Goal: Task Accomplishment & Management: Manage account settings

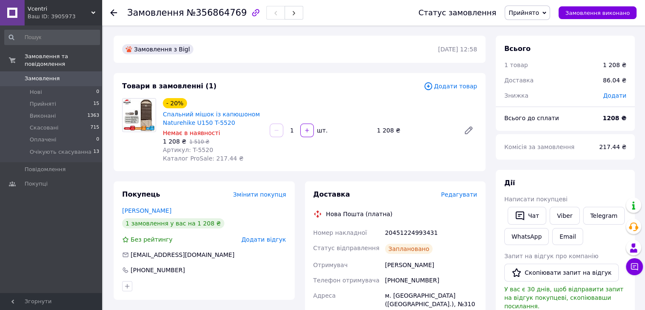
click at [63, 75] on span "Замовлення" at bounding box center [52, 79] width 54 height 8
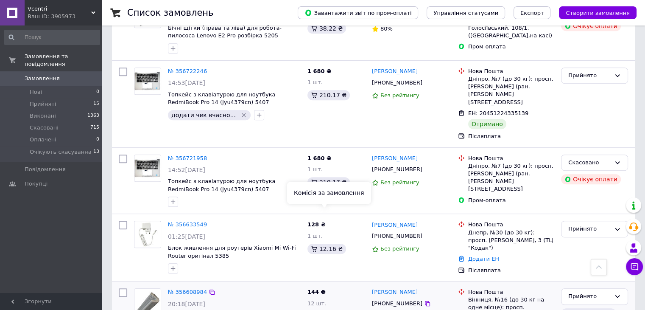
scroll to position [466, 0]
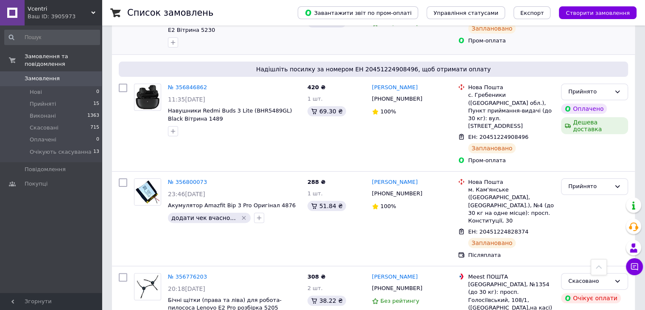
scroll to position [339, 0]
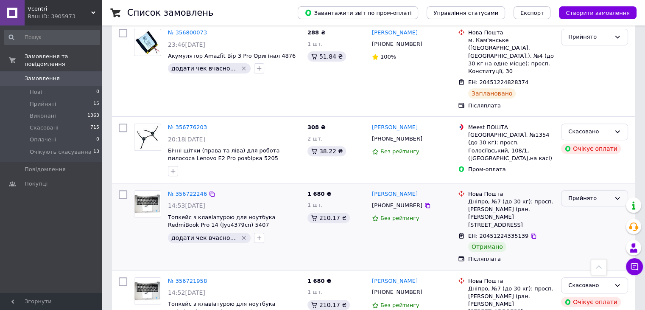
click at [612, 190] on div "Прийнято" at bounding box center [594, 198] width 67 height 17
click at [578, 208] on li "Виконано" at bounding box center [594, 216] width 66 height 16
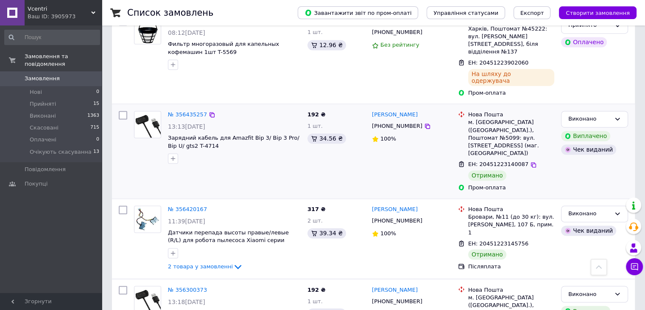
scroll to position [1359, 0]
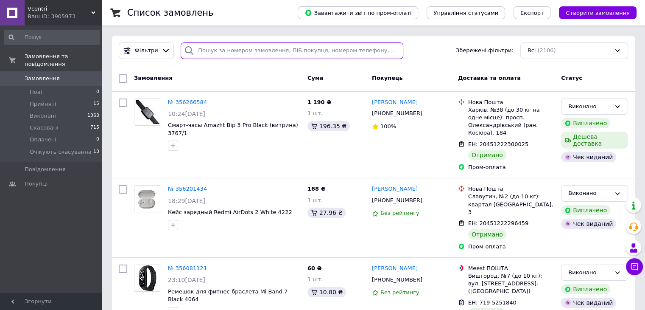
click at [199, 50] on input "search" at bounding box center [292, 50] width 223 height 17
paste input "356602087"
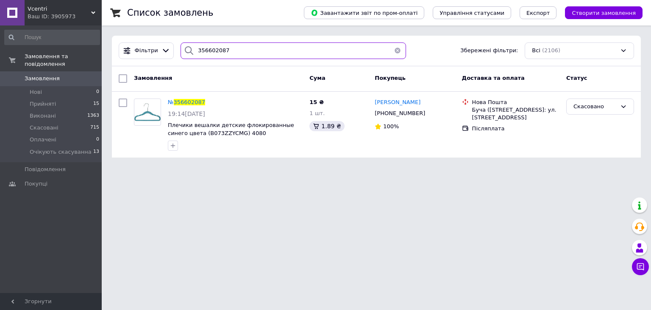
type input "356602087"
drag, startPoint x: 186, startPoint y: 45, endPoint x: 164, endPoint y: 45, distance: 22.1
click at [169, 44] on div "Фільтри 356602087 Збережені фільтри: Всі (2106)" at bounding box center [376, 50] width 522 height 17
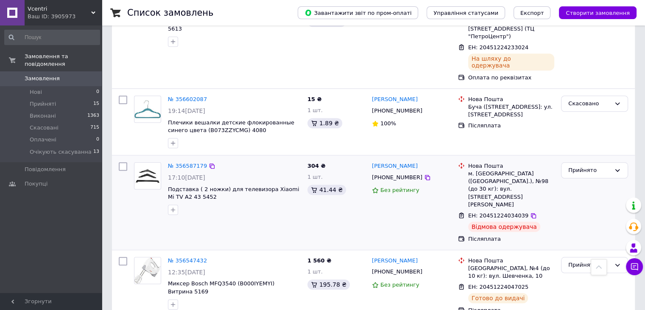
scroll to position [763, 0]
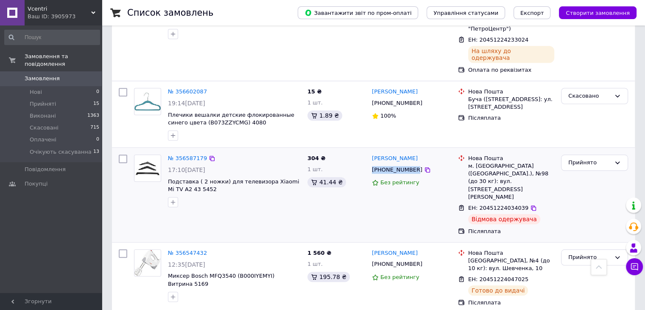
drag, startPoint x: 371, startPoint y: 115, endPoint x: 411, endPoint y: 113, distance: 40.8
click at [411, 164] on div "[PHONE_NUMBER]" at bounding box center [397, 169] width 54 height 11
copy div "[PHONE_NUMBER]"
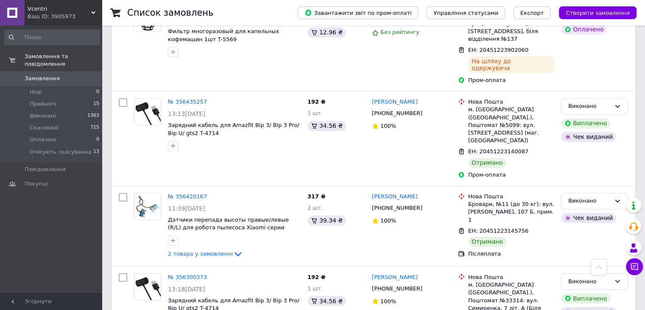
scroll to position [1359, 0]
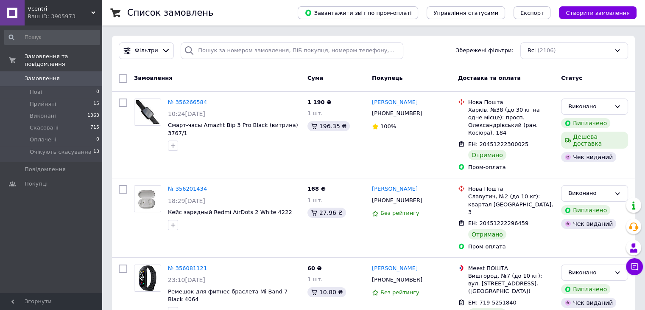
click at [36, 75] on span "Замовлення" at bounding box center [42, 79] width 35 height 8
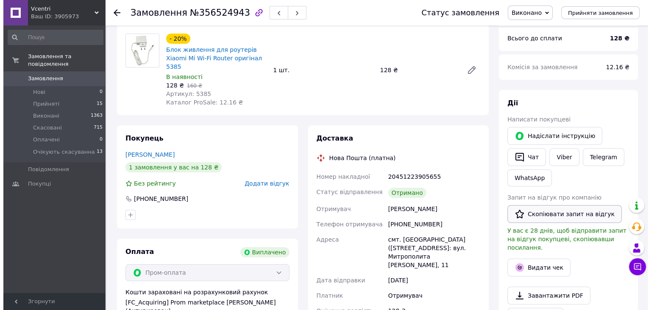
scroll to position [127, 0]
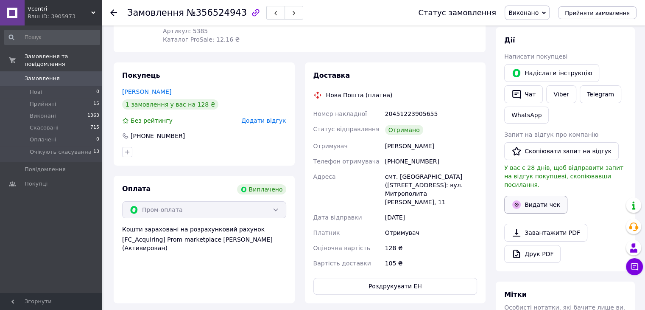
click at [541, 198] on button "Видати чек" at bounding box center [535, 205] width 63 height 18
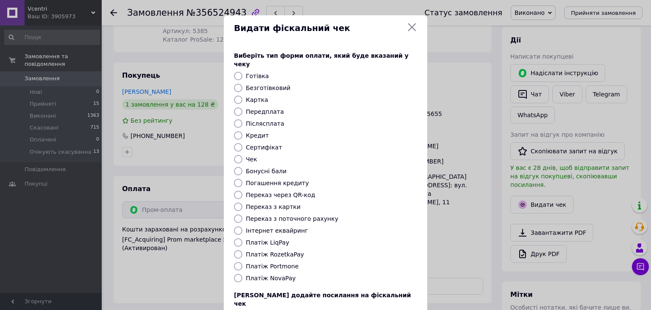
click at [237, 119] on input "Післясплата" at bounding box center [238, 123] width 8 height 8
radio input "true"
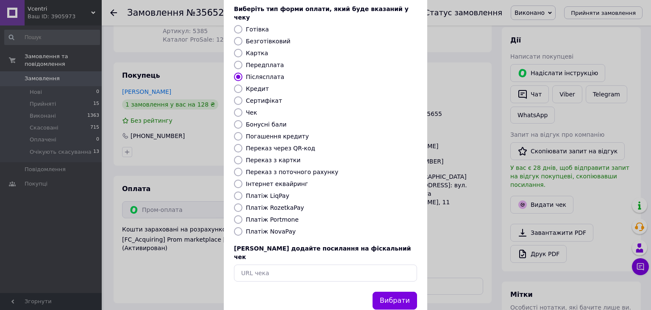
scroll to position [54, 0]
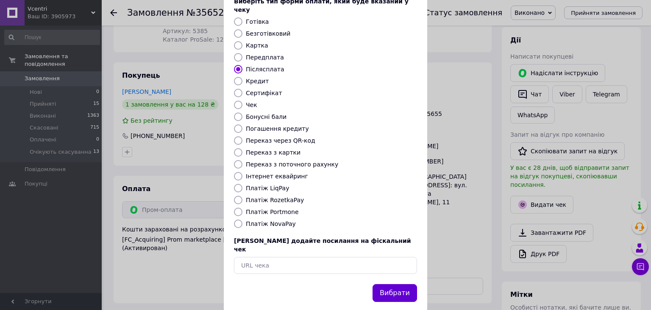
click at [395, 284] on button "Вибрати" at bounding box center [395, 293] width 45 height 18
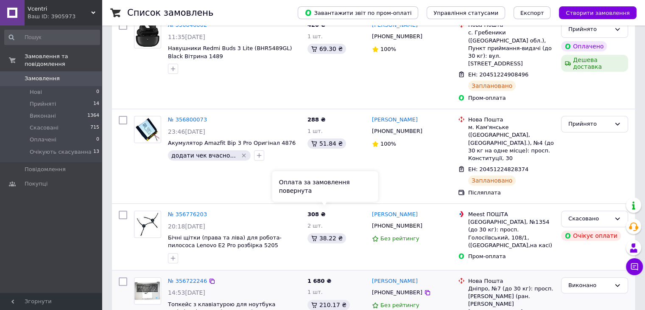
scroll to position [254, 0]
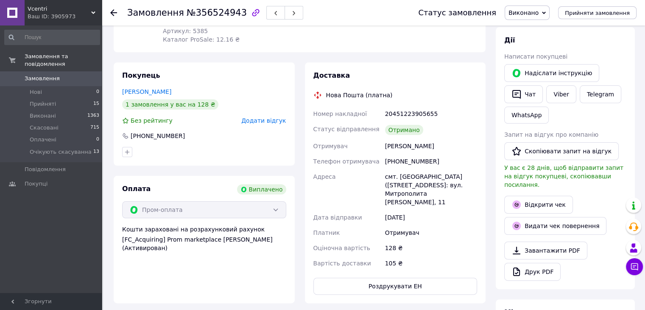
scroll to position [2, 0]
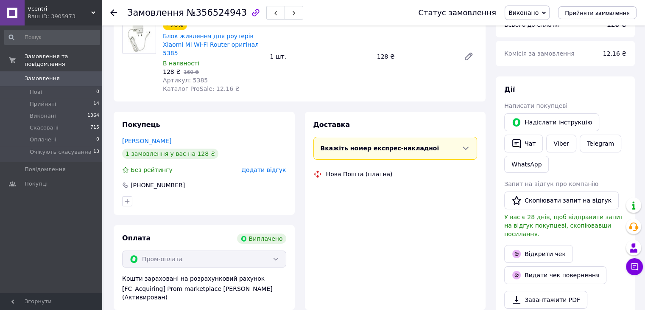
scroll to position [22, 0]
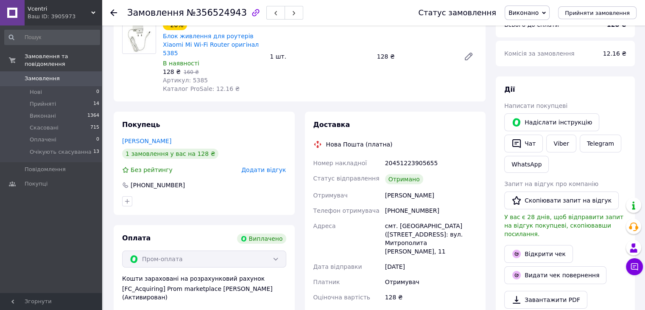
click at [85, 75] on span "0" at bounding box center [89, 79] width 23 height 8
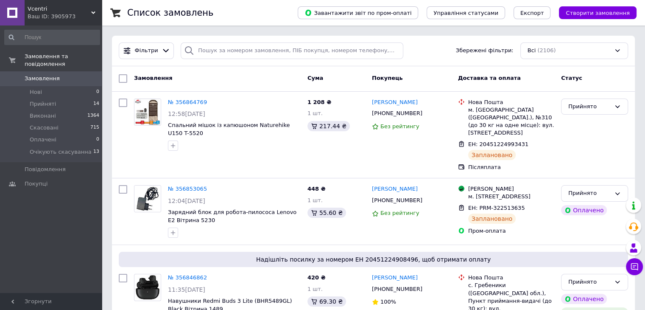
click at [68, 75] on span "Замовлення" at bounding box center [52, 79] width 54 height 8
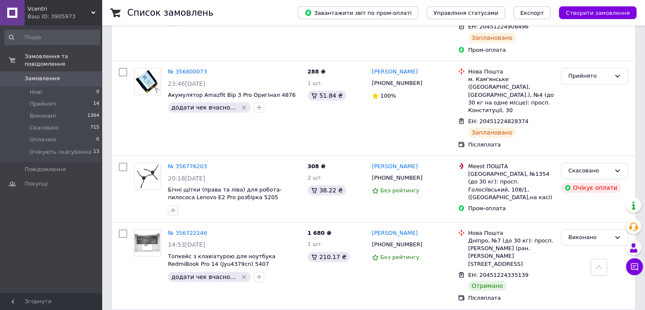
scroll to position [297, 0]
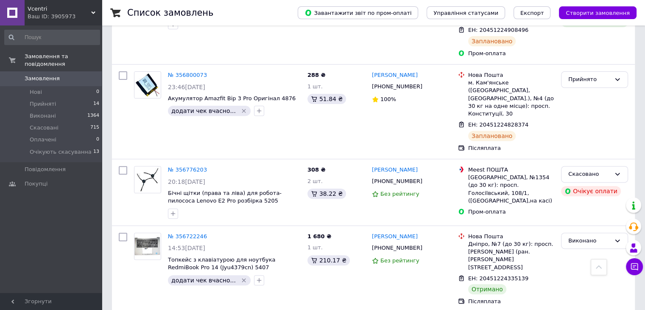
click at [63, 75] on span "Замовлення" at bounding box center [52, 79] width 54 height 8
